Goal: Information Seeking & Learning: Learn about a topic

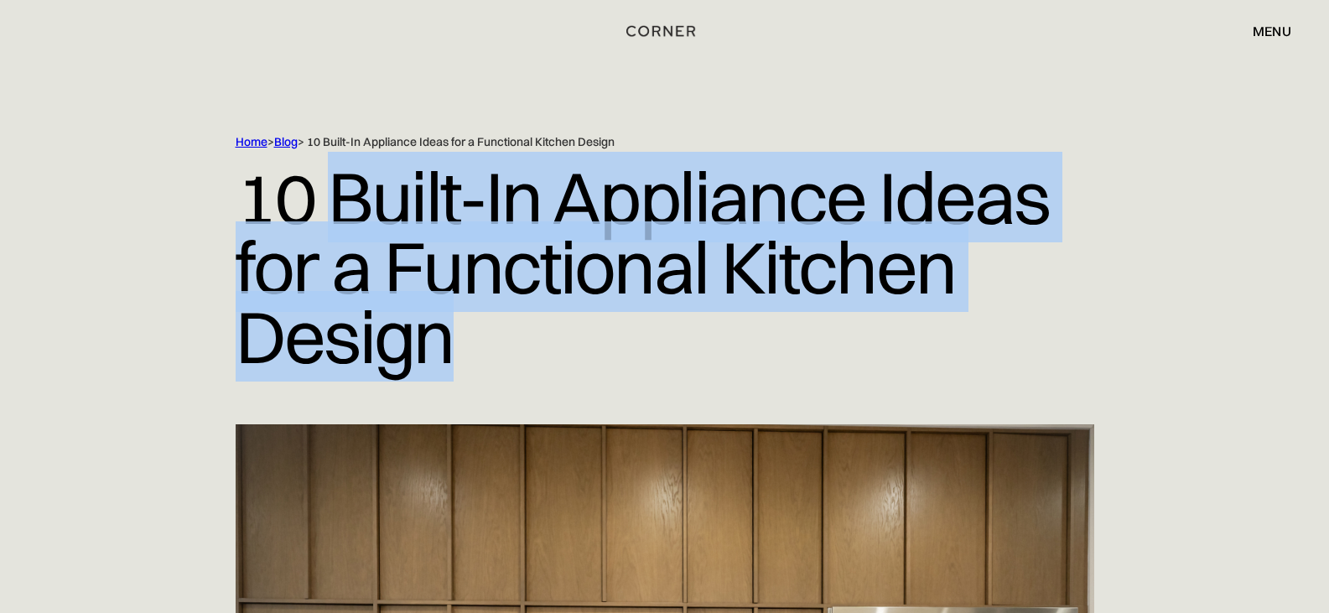
drag, startPoint x: 344, startPoint y: 215, endPoint x: 455, endPoint y: 344, distance: 170.1
click at [460, 354] on h1 "10 Built-In Appliance Ideas for a Functional Kitchen Design" at bounding box center [665, 267] width 859 height 234
copy h1 "Built-In Appliance Ideas for a Functional Kitchen Design"
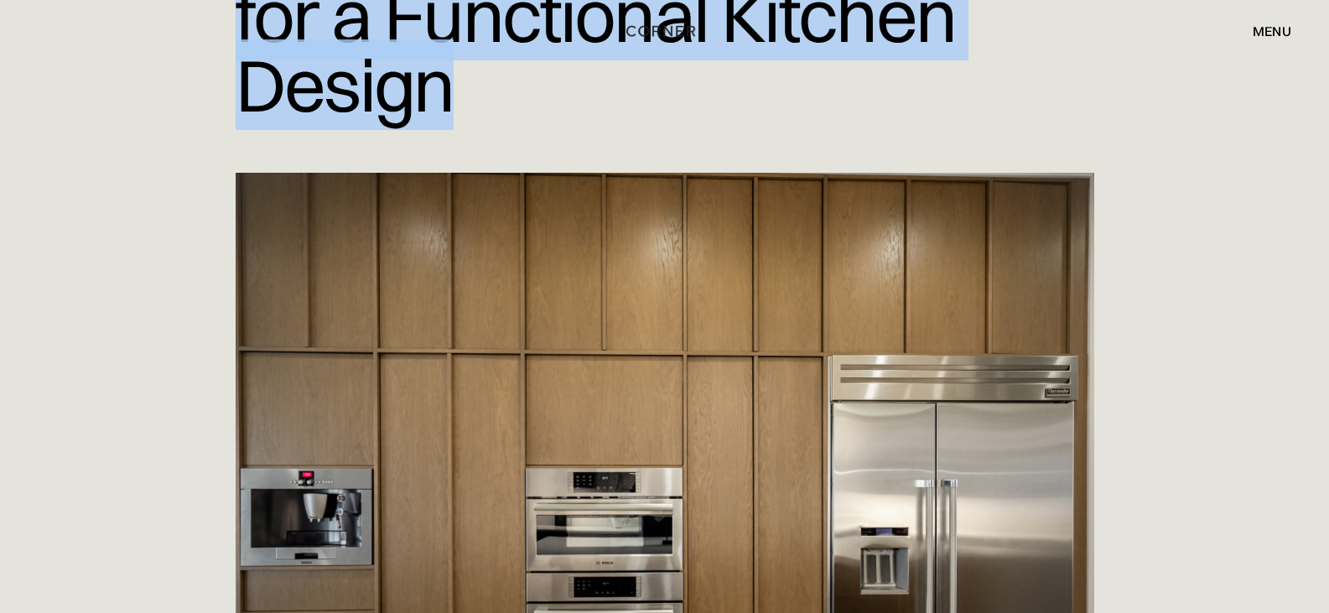
click at [632, 174] on img at bounding box center [665, 475] width 859 height 604
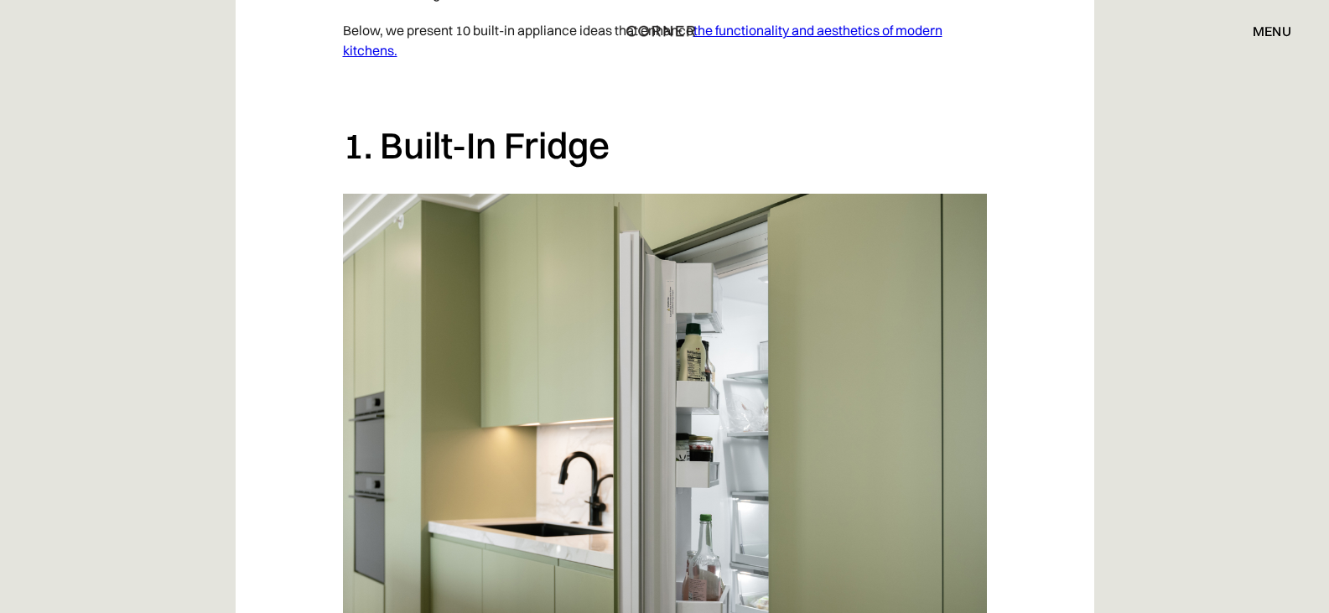
scroll to position [1342, 0]
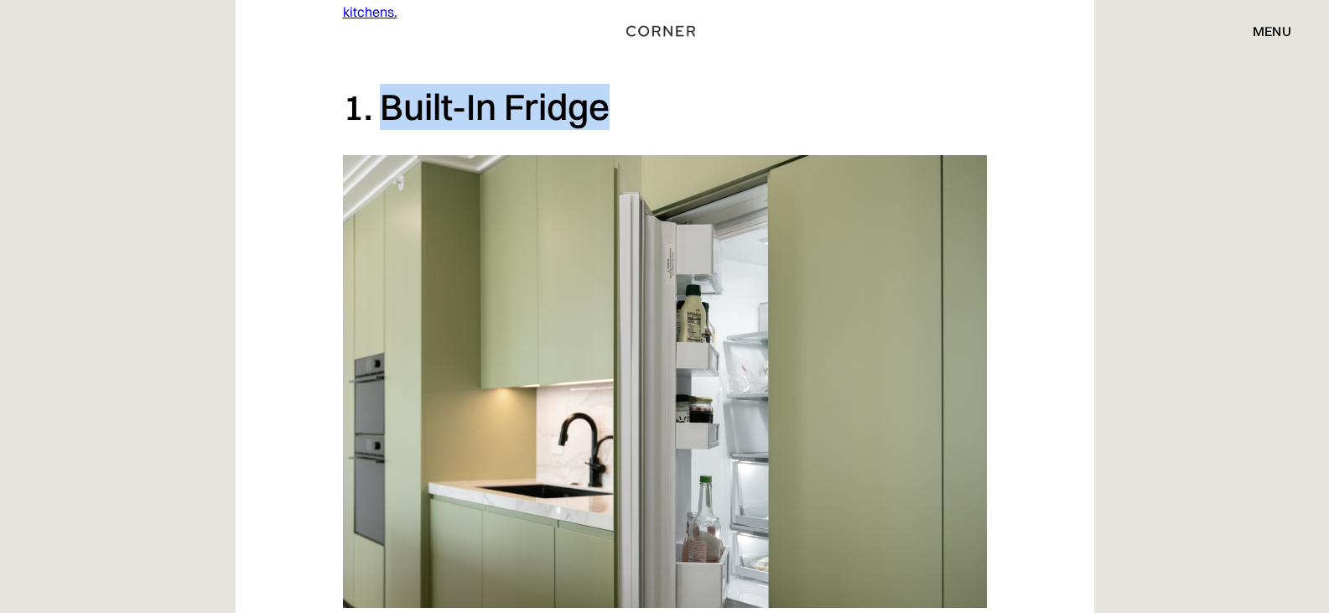
drag, startPoint x: 377, startPoint y: 115, endPoint x: 616, endPoint y: 118, distance: 239.9
click at [616, 118] on h2 "1. Built-In Fridge" at bounding box center [665, 107] width 644 height 46
copy h2 "Built-In Fridge"
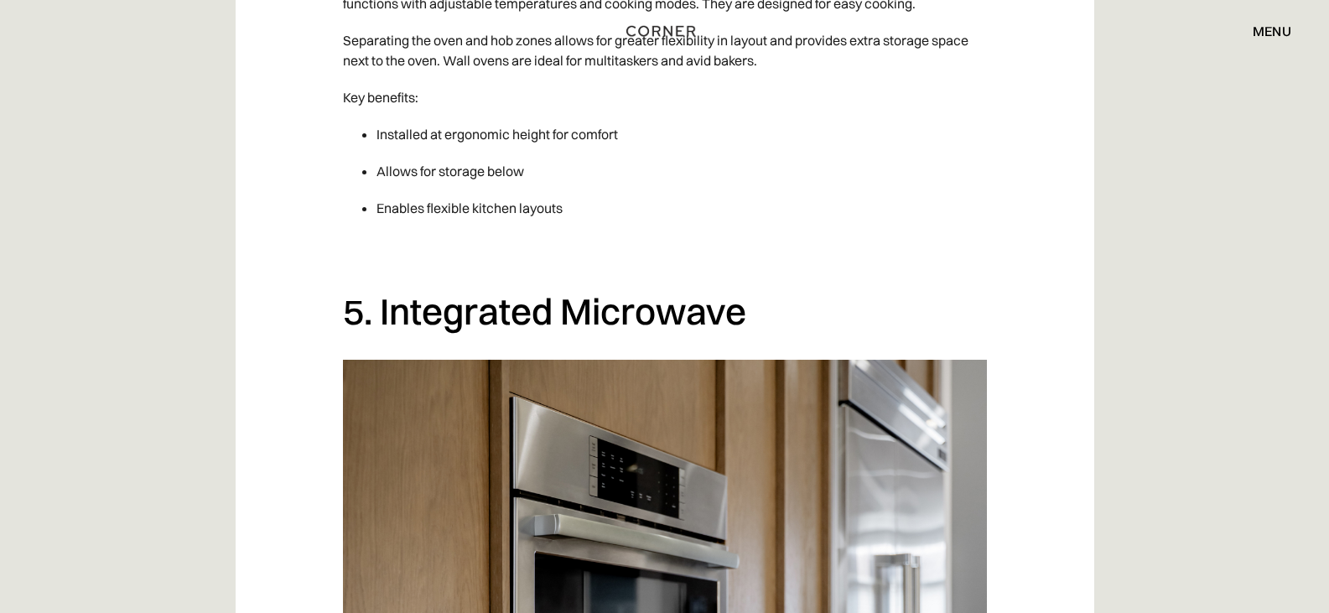
scroll to position [4781, 0]
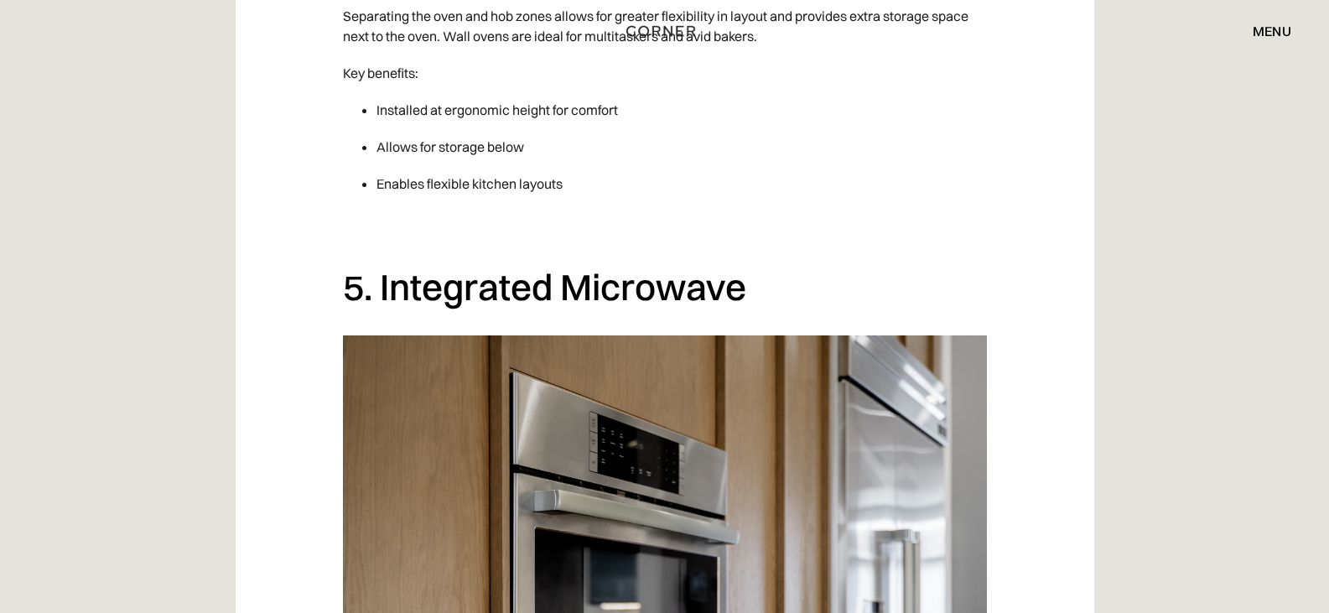
drag, startPoint x: 381, startPoint y: 297, endPoint x: 764, endPoint y: 284, distance: 383.5
click at [764, 284] on h2 "5. Integrated Microwave" at bounding box center [665, 287] width 644 height 46
copy h2 "Integrated Microwave"
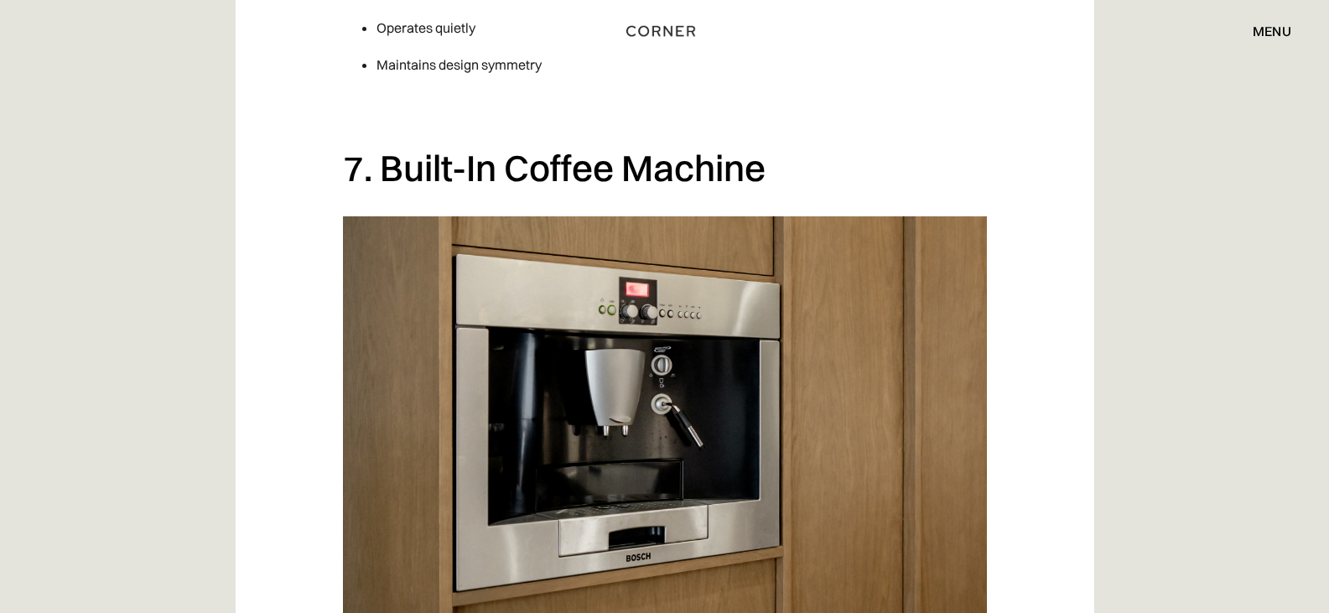
scroll to position [6710, 0]
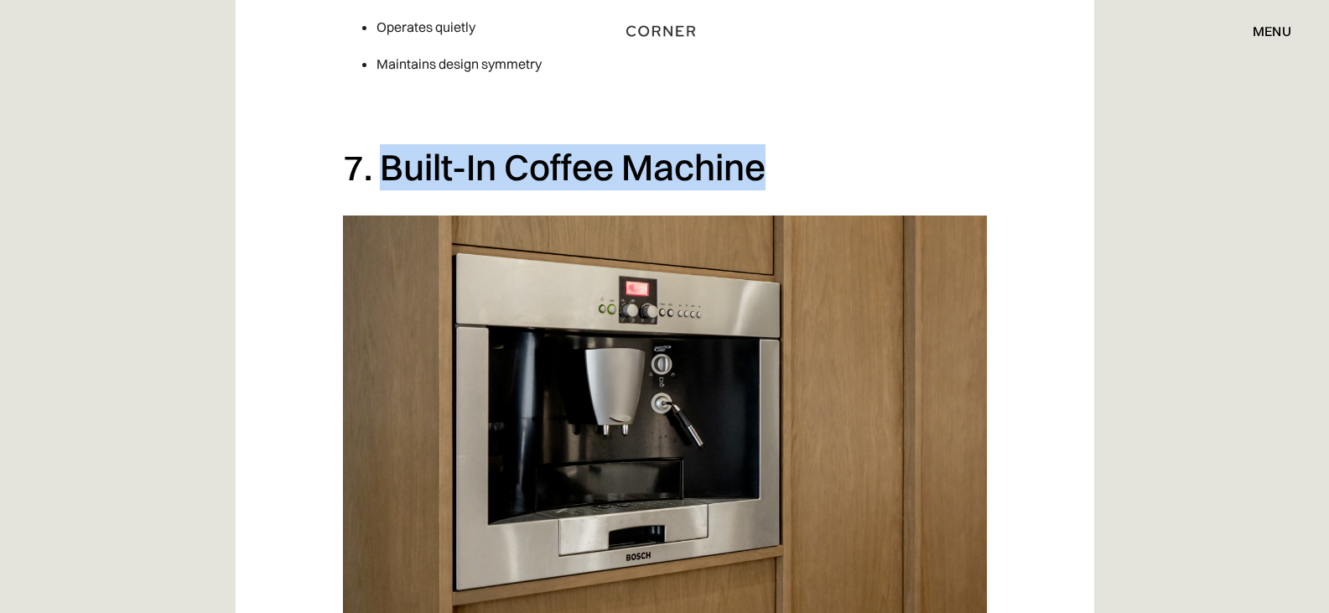
drag, startPoint x: 383, startPoint y: 173, endPoint x: 755, endPoint y: 162, distance: 371.7
click at [765, 162] on h2 "7. Built-In Coffee Machine" at bounding box center [665, 167] width 644 height 46
copy h2 "Built-In Coffee Machine"
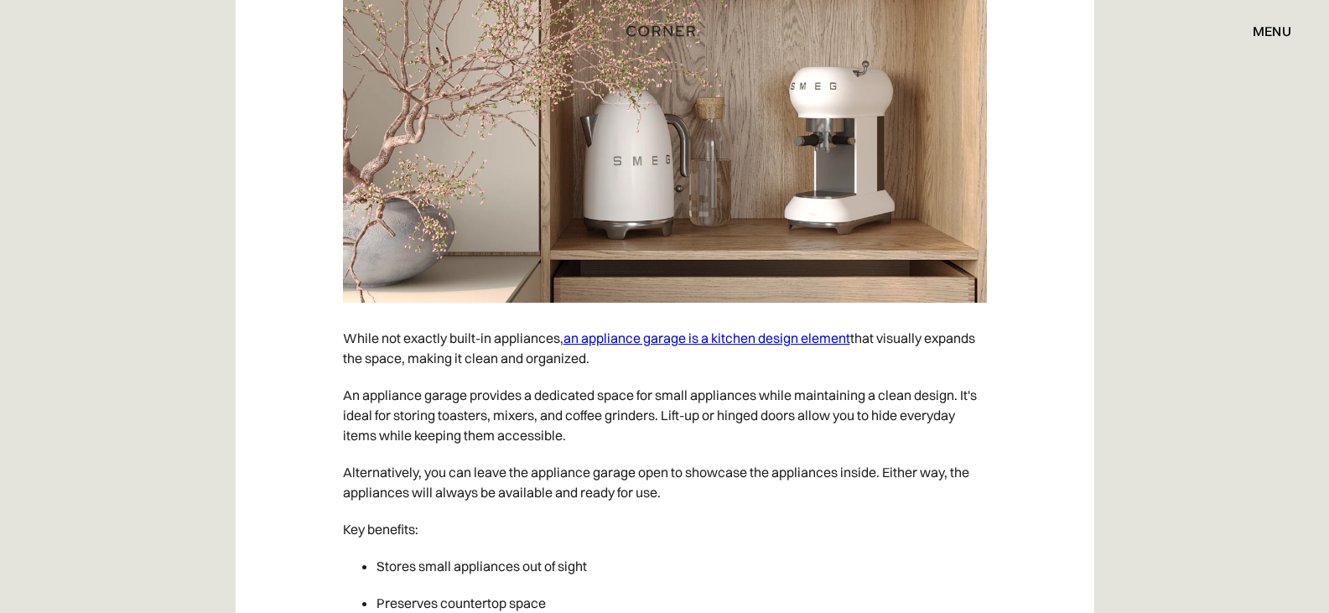
scroll to position [9981, 0]
